Goal: Information Seeking & Learning: Understand process/instructions

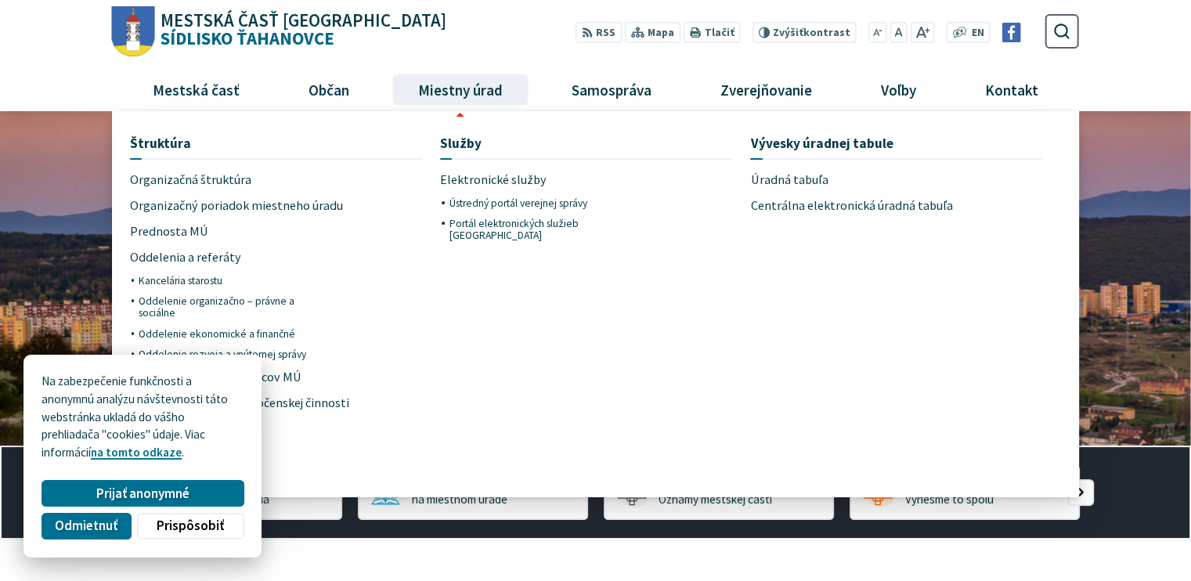
click at [431, 289] on li "Štruktúra Organizačná štruktúra Organizačný poriadok miestneho úradu Prednosta …" at bounding box center [285, 307] width 310 height 357
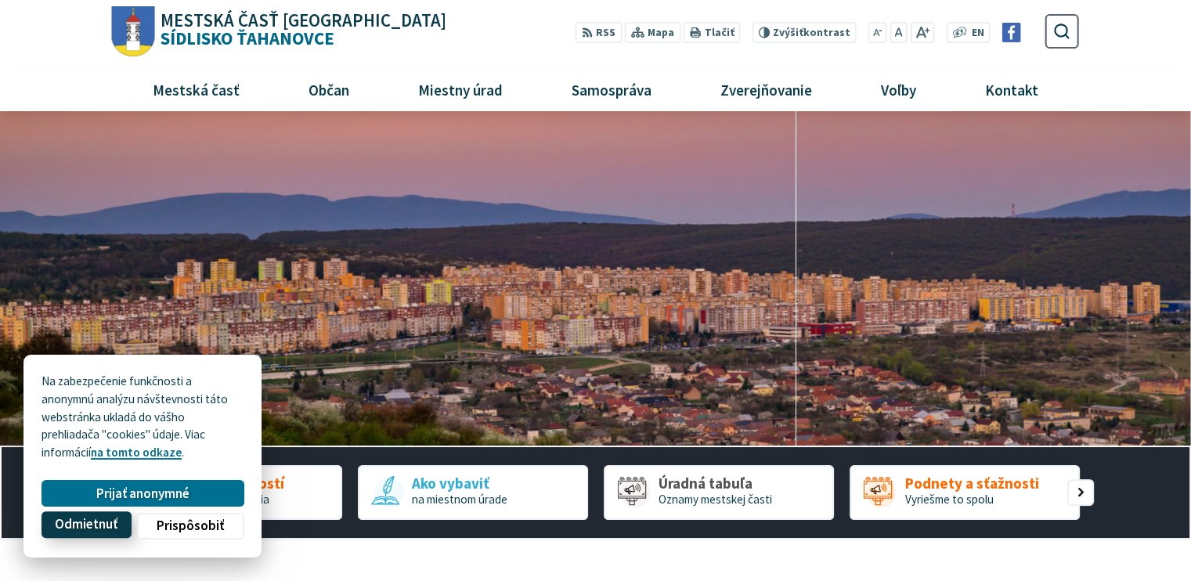
click at [103, 524] on span "Odmietnuť" at bounding box center [86, 525] width 63 height 16
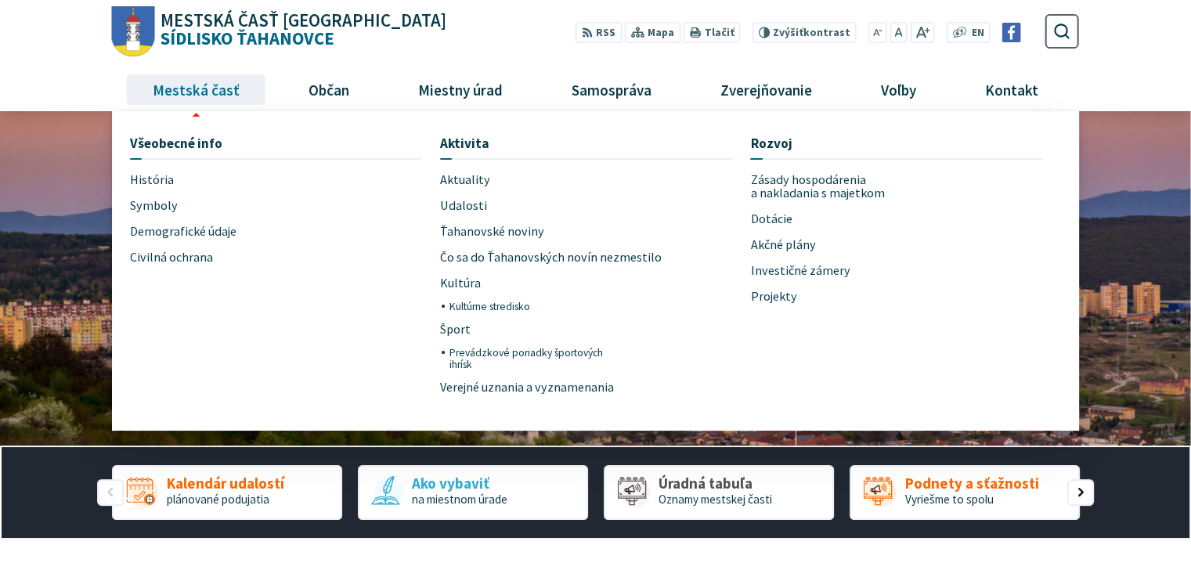
click at [218, 87] on span "Mestská časť" at bounding box center [195, 89] width 99 height 42
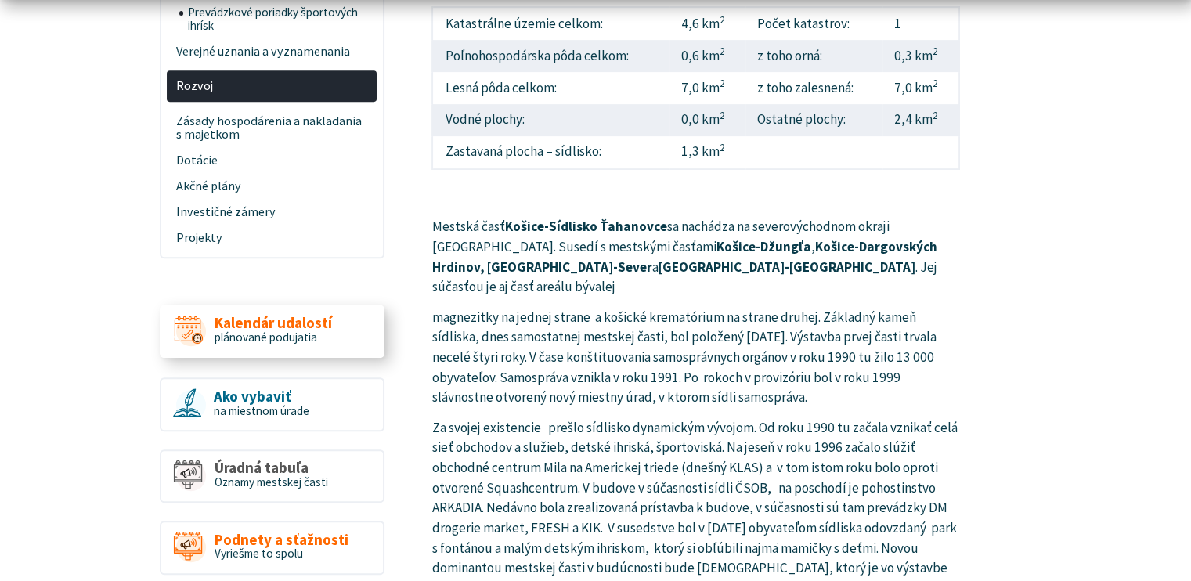
scroll to position [705, 0]
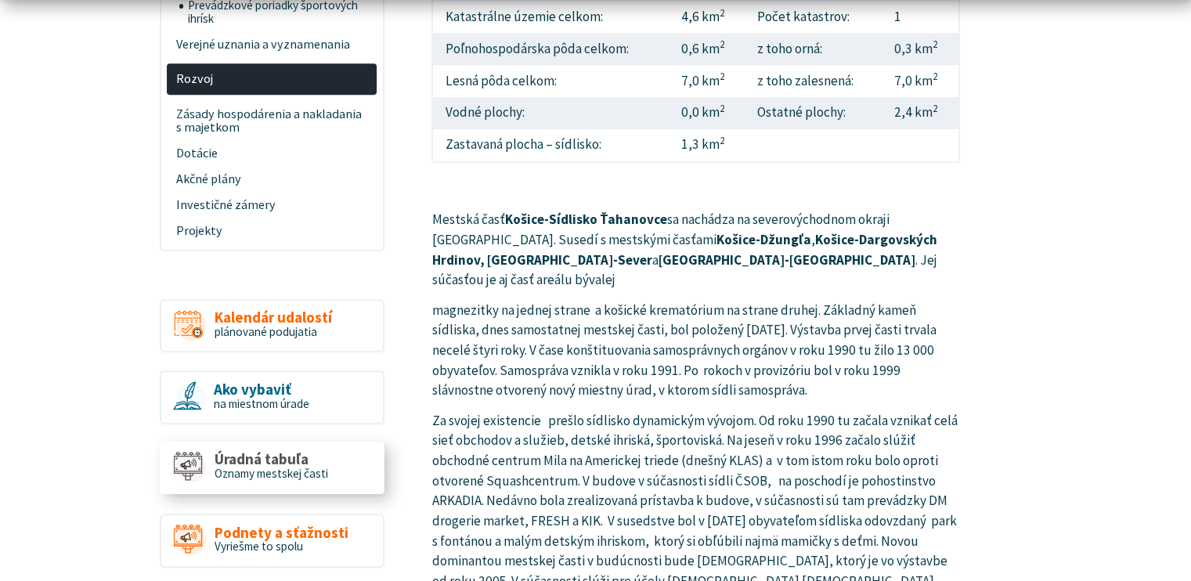
click at [278, 466] on span "Oznamy mestskej časti" at bounding box center [272, 473] width 114 height 15
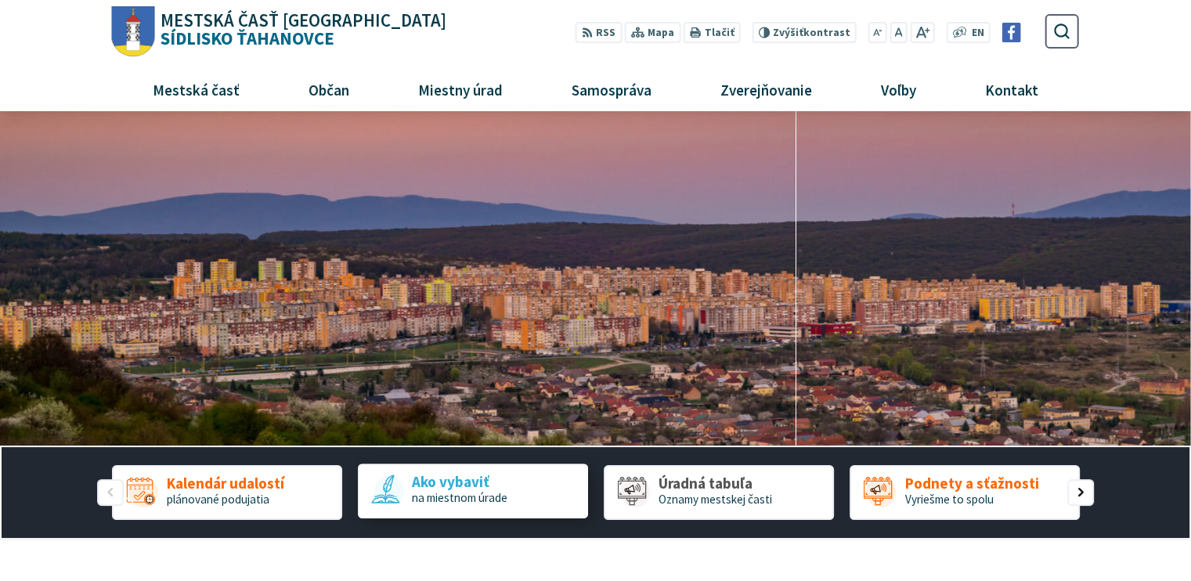
click at [491, 480] on span "Ako vybaviť" at bounding box center [460, 483] width 96 height 16
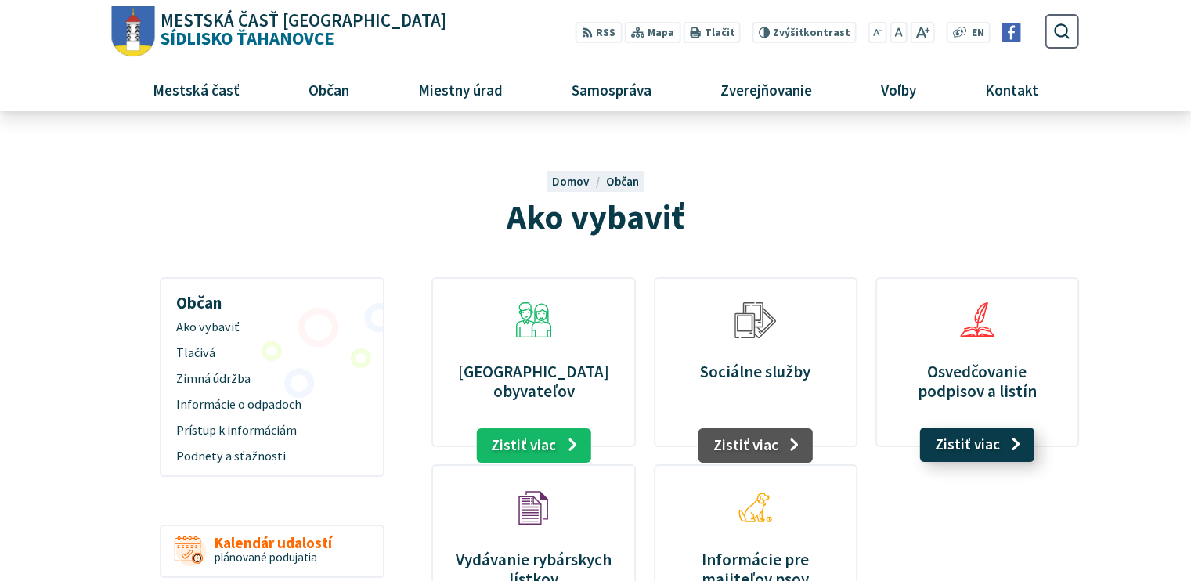
click at [973, 443] on link "Zistiť viac" at bounding box center [977, 445] width 115 height 34
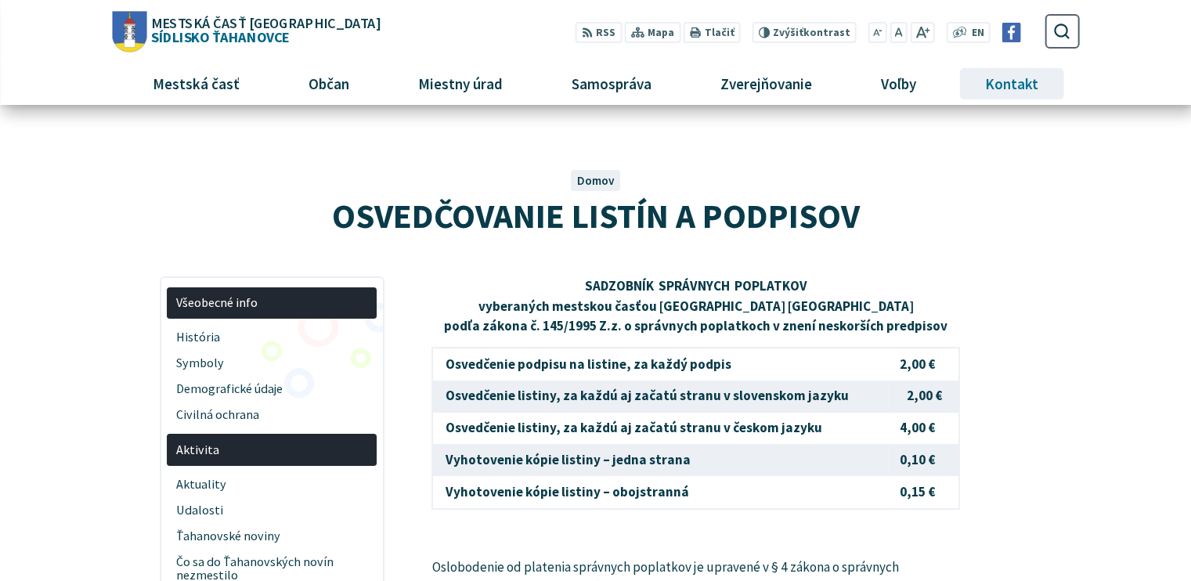
click at [1015, 82] on span "Kontakt" at bounding box center [1012, 84] width 65 height 42
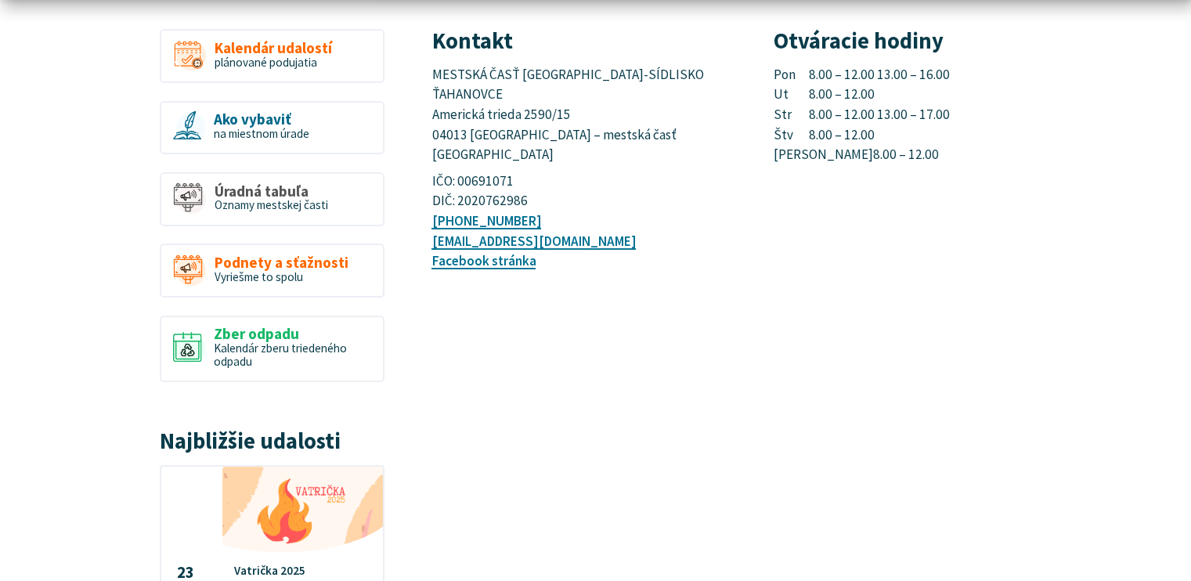
scroll to position [392, 0]
